Goal: Task Accomplishment & Management: Manage account settings

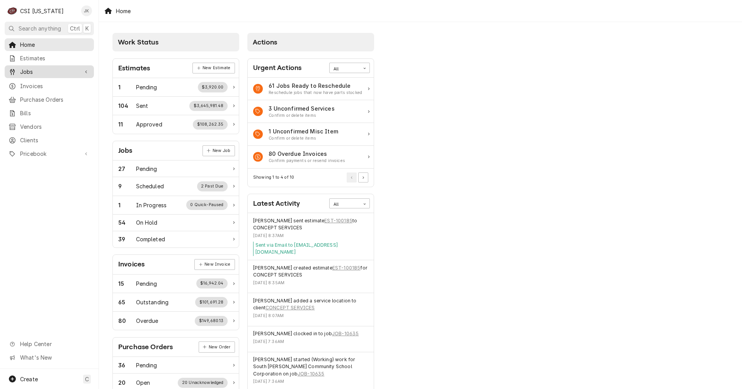
click at [29, 68] on span "Jobs" at bounding box center [49, 72] width 58 height 8
click at [31, 84] on span "Jobs" at bounding box center [55, 85] width 70 height 8
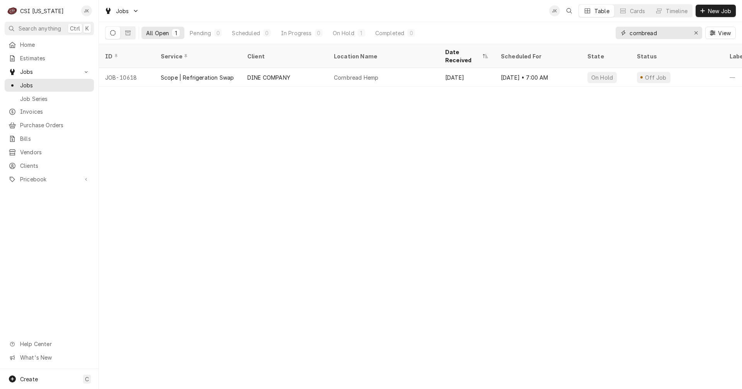
drag, startPoint x: 660, startPoint y: 33, endPoint x: 629, endPoint y: 33, distance: 30.9
click at [629, 33] on div "cornbread" at bounding box center [659, 33] width 87 height 12
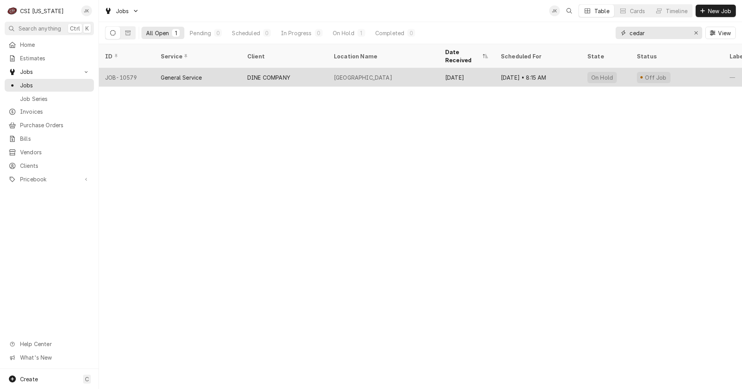
type input "cedar"
click at [314, 73] on div "DINE COMPANY" at bounding box center [284, 77] width 87 height 19
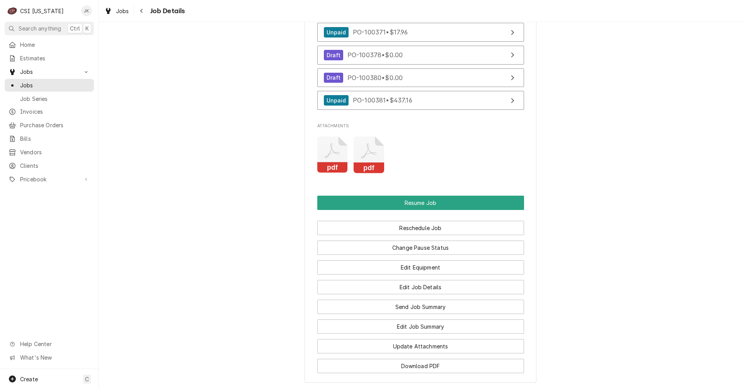
scroll to position [928, 0]
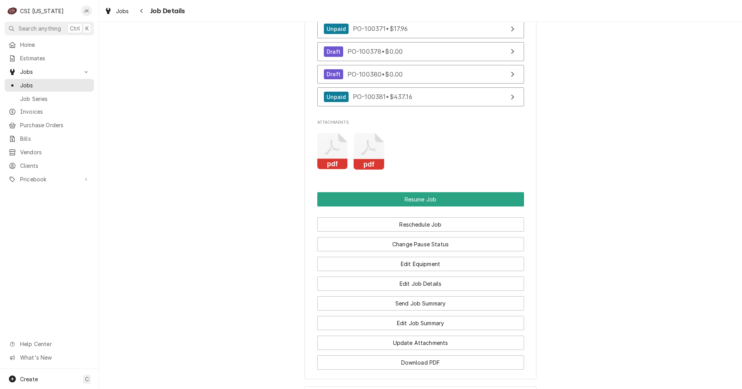
click at [366, 153] on icon "Attachments" at bounding box center [369, 151] width 31 height 37
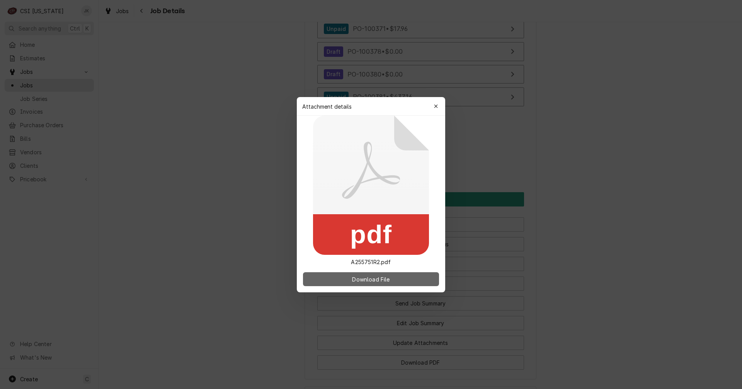
click at [375, 279] on span "Download File" at bounding box center [371, 279] width 41 height 8
click at [437, 102] on button "button" at bounding box center [436, 106] width 12 height 12
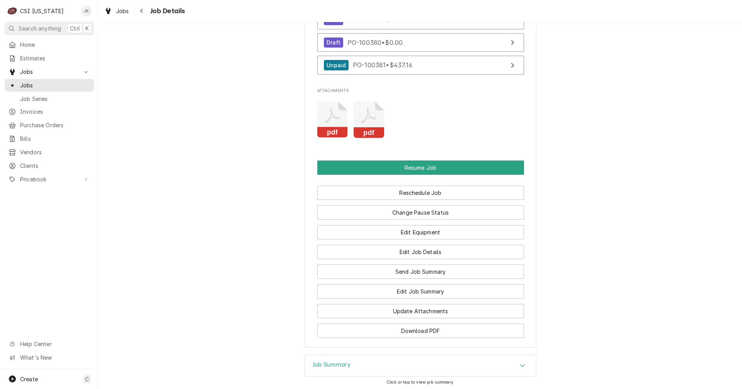
scroll to position [1043, 0]
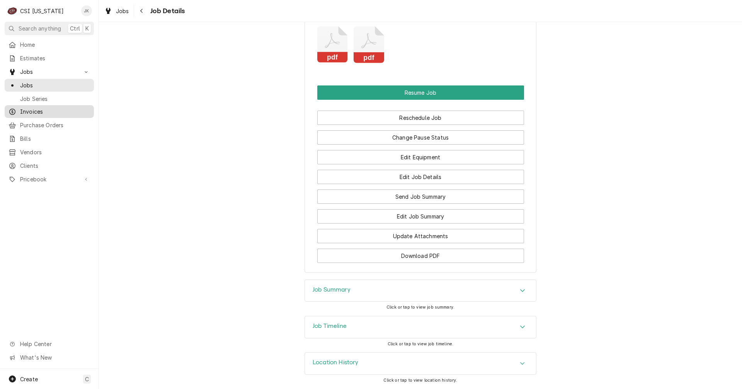
click at [27, 109] on span "Invoices" at bounding box center [55, 111] width 70 height 8
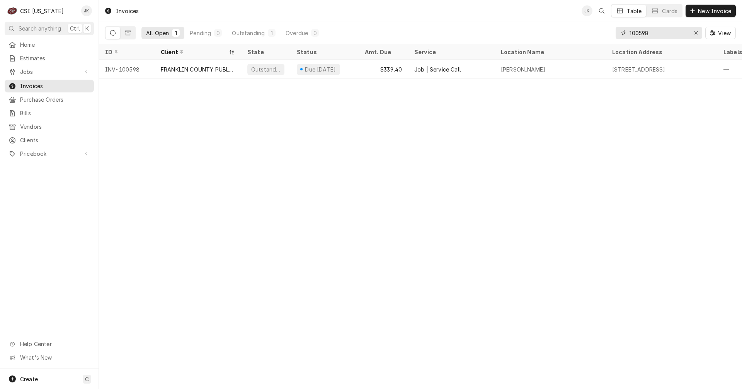
drag, startPoint x: 658, startPoint y: 30, endPoint x: 538, endPoint y: 29, distance: 119.1
click at [538, 29] on div "All Open 1 Pending 0 Outstanding 1 Overdue 0 100598 View" at bounding box center [420, 33] width 631 height 22
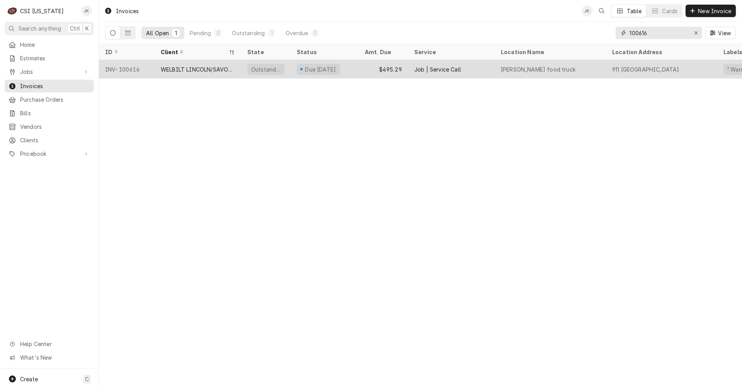
type input "100616"
click at [186, 70] on div "WELBILT LINCOLN/SAVORY/MERCO" at bounding box center [198, 69] width 74 height 8
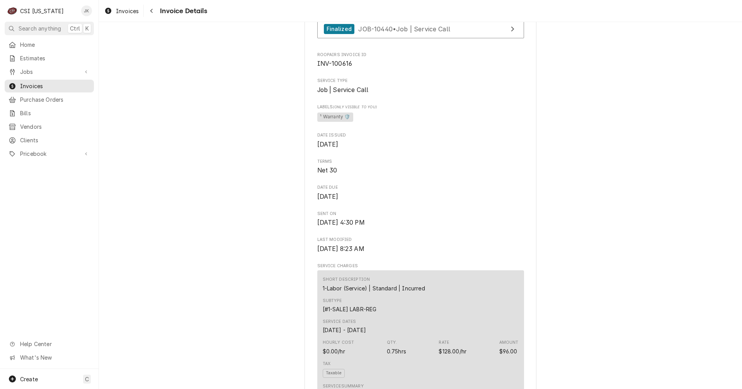
scroll to position [77, 0]
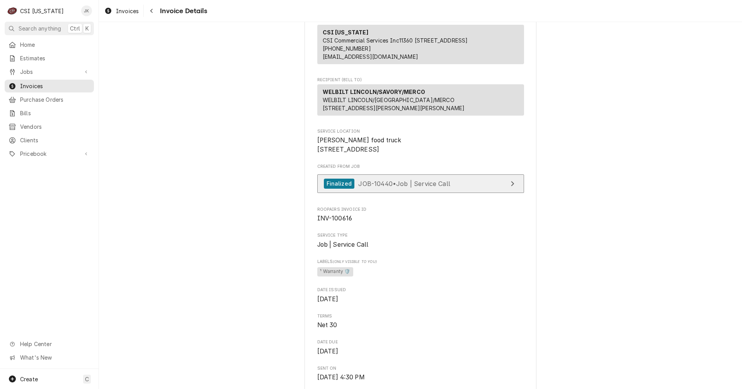
click at [421, 187] on span "JOB-10440 • Job | Service Call" at bounding box center [404, 183] width 92 height 8
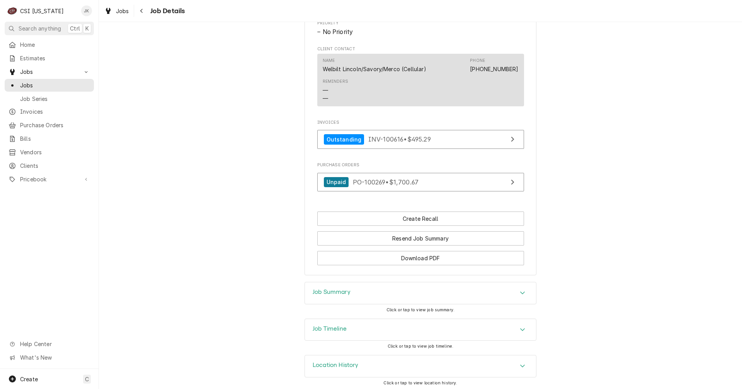
scroll to position [427, 0]
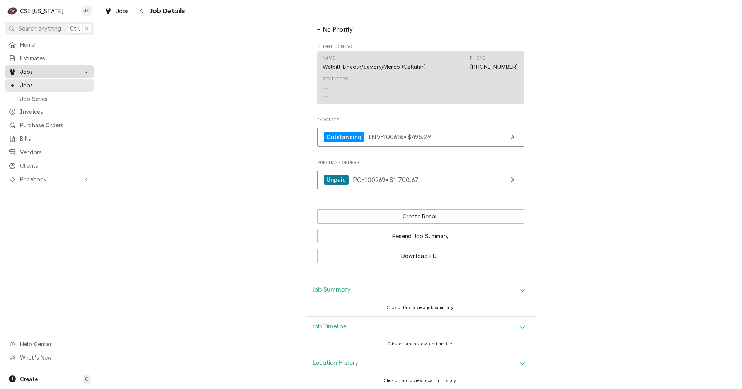
click at [25, 71] on span "Jobs" at bounding box center [49, 72] width 58 height 8
click at [25, 68] on span "Jobs" at bounding box center [49, 72] width 58 height 8
click at [27, 83] on span "Jobs" at bounding box center [55, 85] width 70 height 8
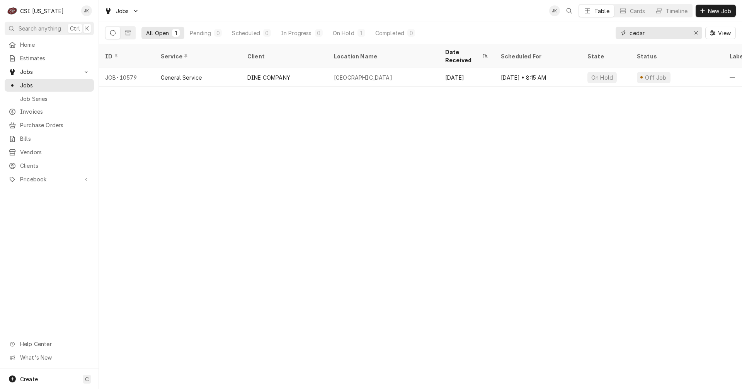
drag, startPoint x: 663, startPoint y: 31, endPoint x: 535, endPoint y: 25, distance: 128.9
click at [535, 25] on div "All Open 1 Pending 0 Scheduled 0 In Progress 0 On Hold 1 Completed 0 cedar View" at bounding box center [420, 33] width 631 height 22
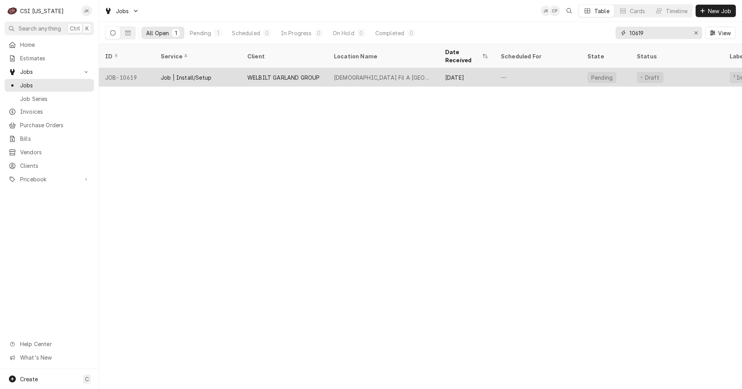
type input "10619"
click at [225, 73] on div "Job | Install/Setup" at bounding box center [198, 77] width 87 height 19
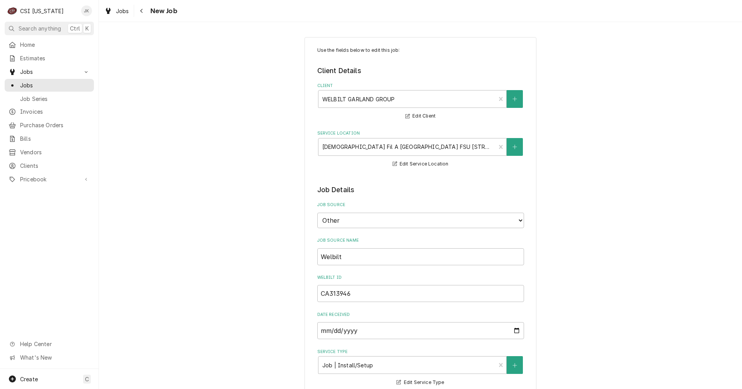
type textarea "x"
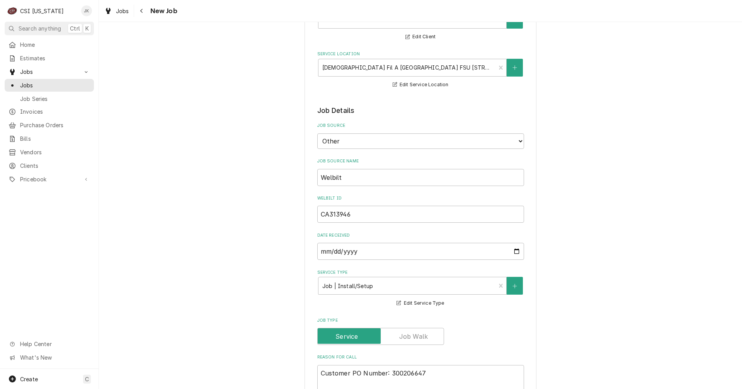
scroll to position [2, 0]
